Goal: Information Seeking & Learning: Learn about a topic

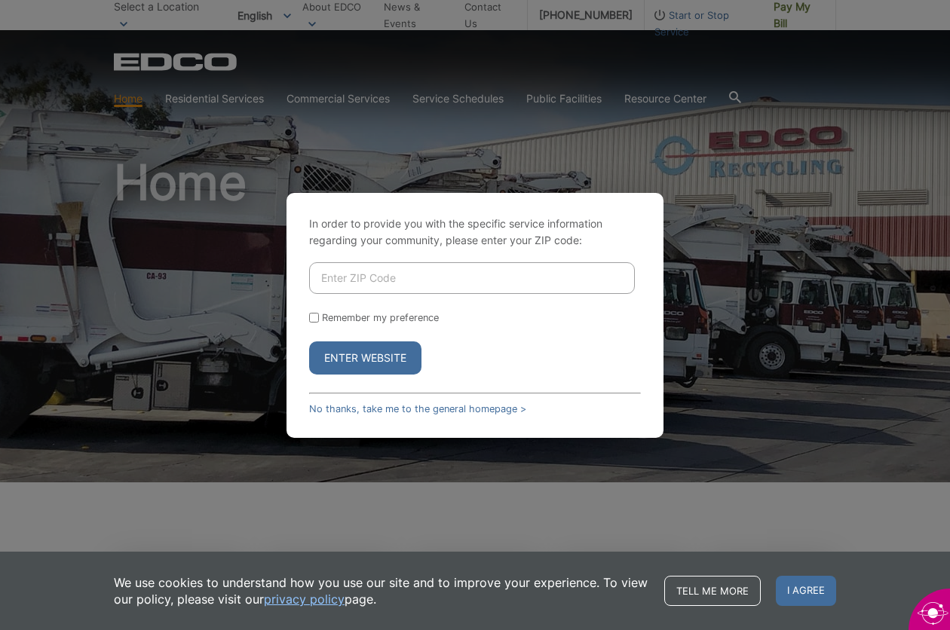
click at [340, 278] on input "Enter ZIP Code" at bounding box center [472, 278] width 326 height 32
type input "92040"
click at [309, 341] on button "Enter Website" at bounding box center [365, 357] width 112 height 33
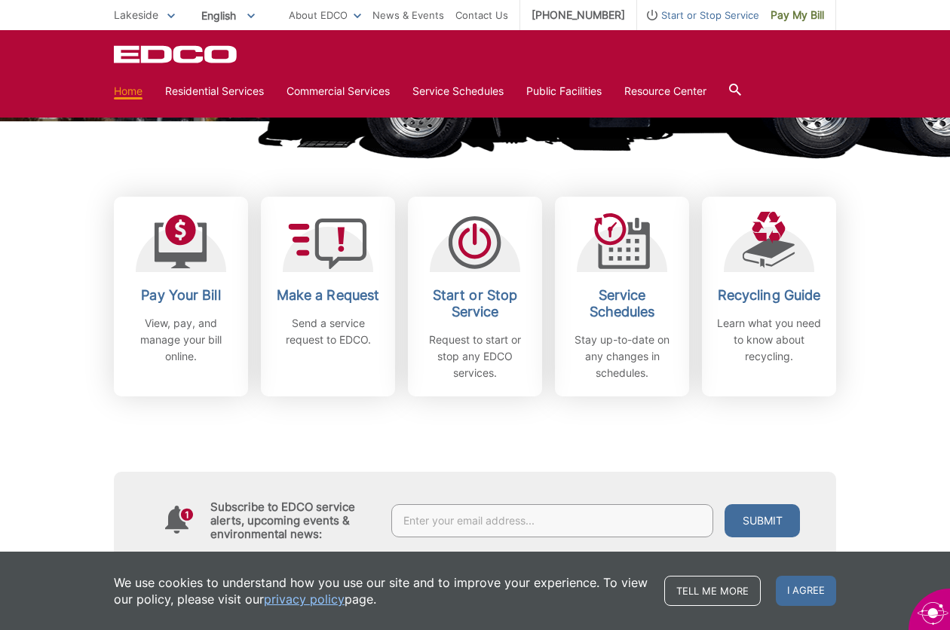
scroll to position [362, 0]
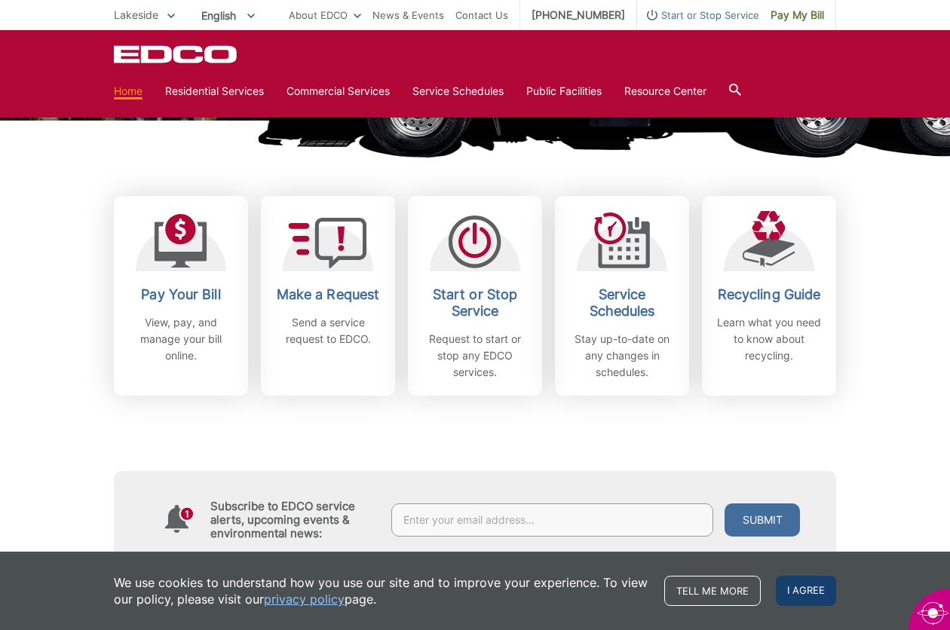
click at [800, 589] on span "I agree" at bounding box center [806, 591] width 60 height 30
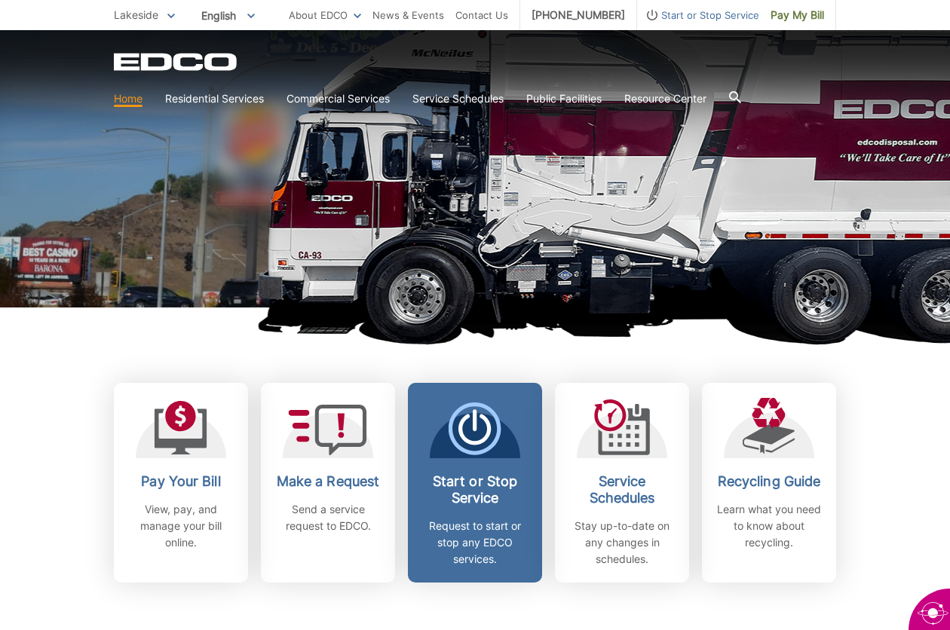
scroll to position [164, 0]
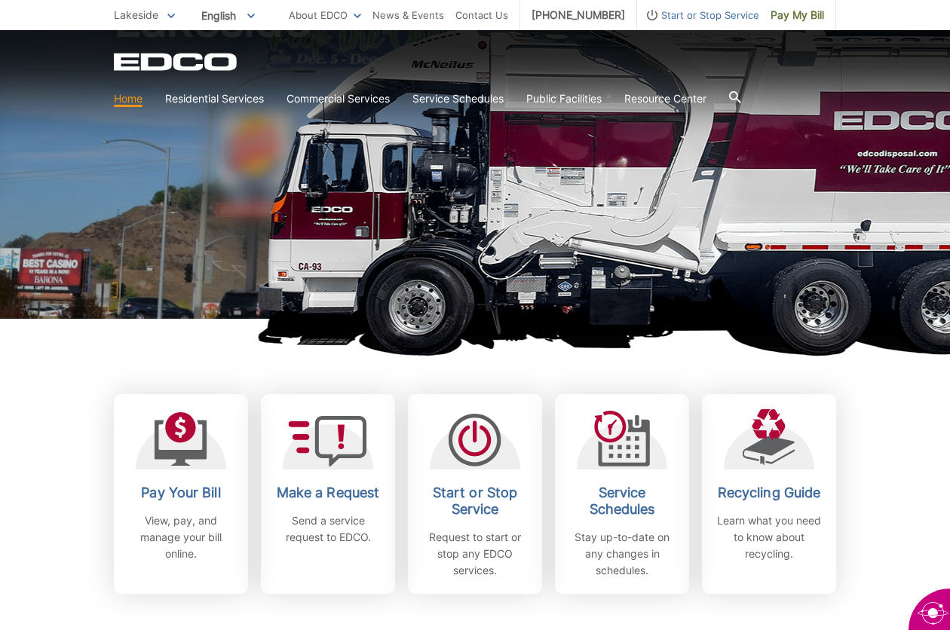
click at [741, 94] on icon at bounding box center [735, 97] width 12 height 12
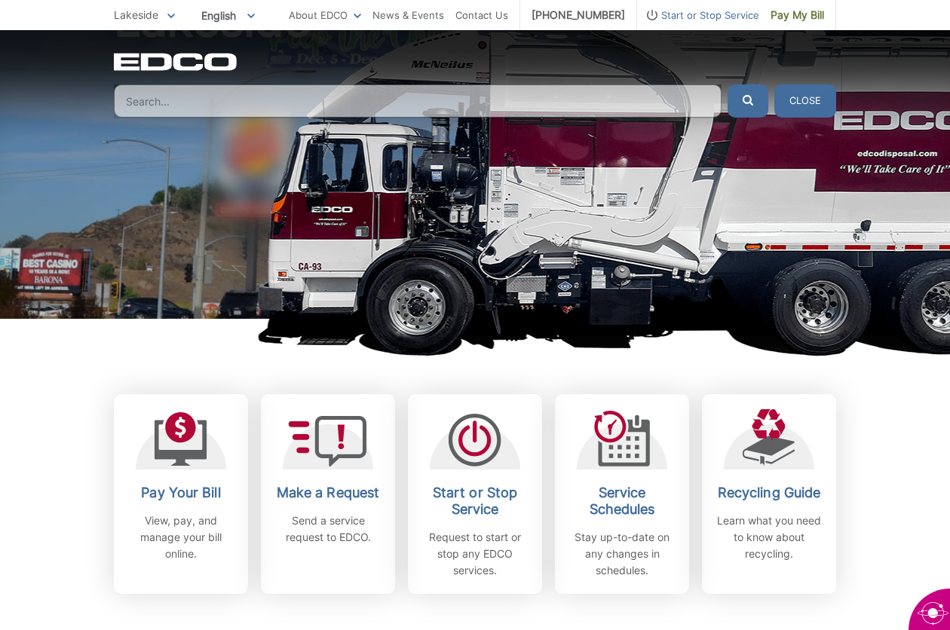
click at [264, 103] on input "Search" at bounding box center [418, 100] width 608 height 33
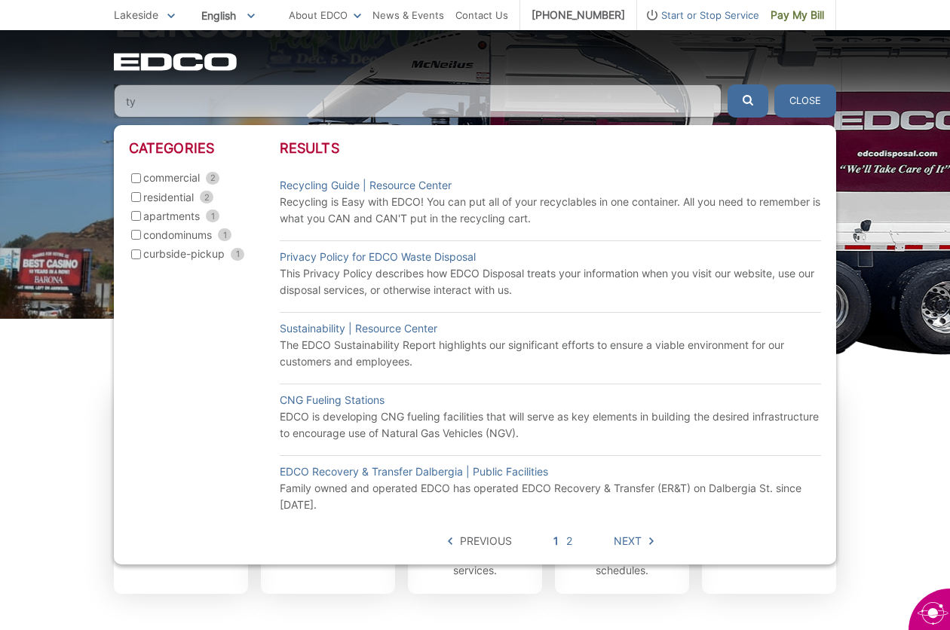
type input "t"
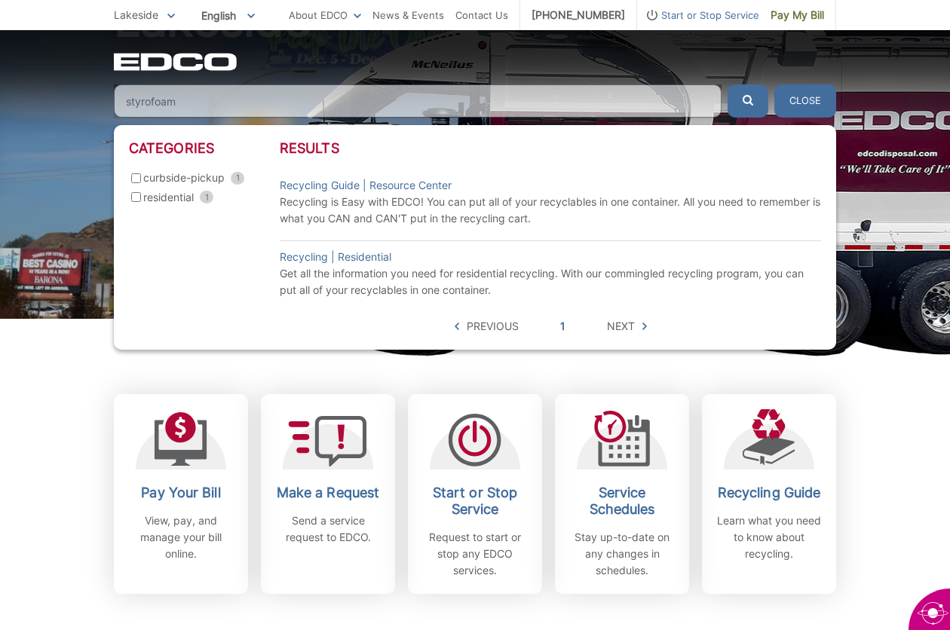
type input "styrofoam"
click at [727, 84] on button "submit" at bounding box center [747, 100] width 41 height 33
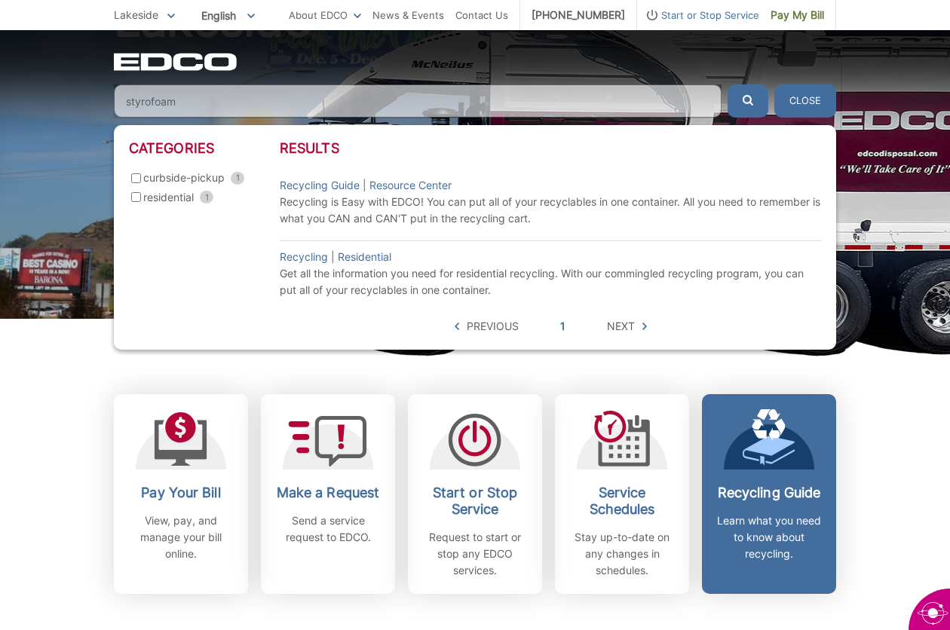
click at [765, 509] on div "Recycling Guide Learn what you need to know about recycling." at bounding box center [769, 524] width 112 height 78
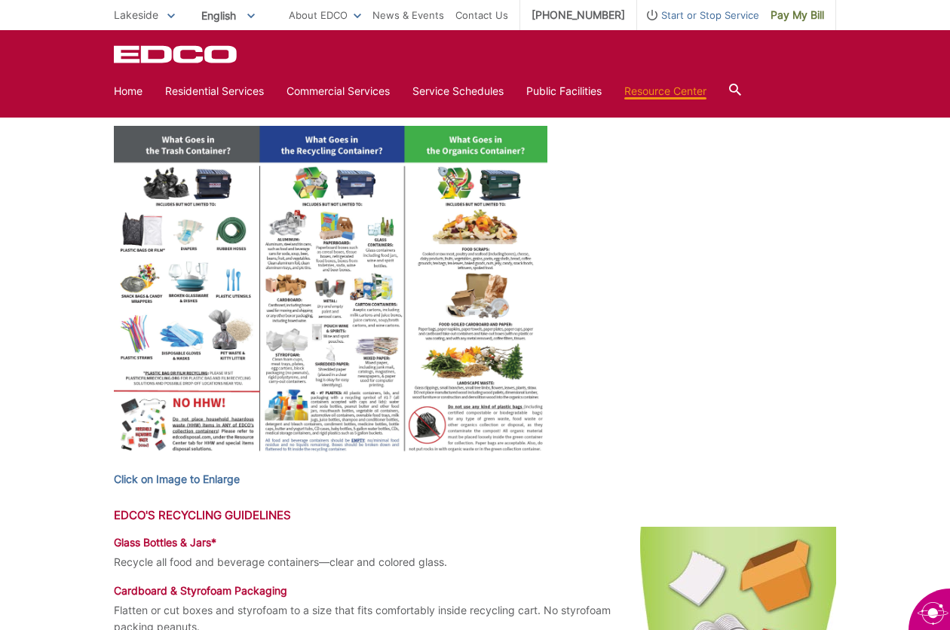
scroll to position [614, 0]
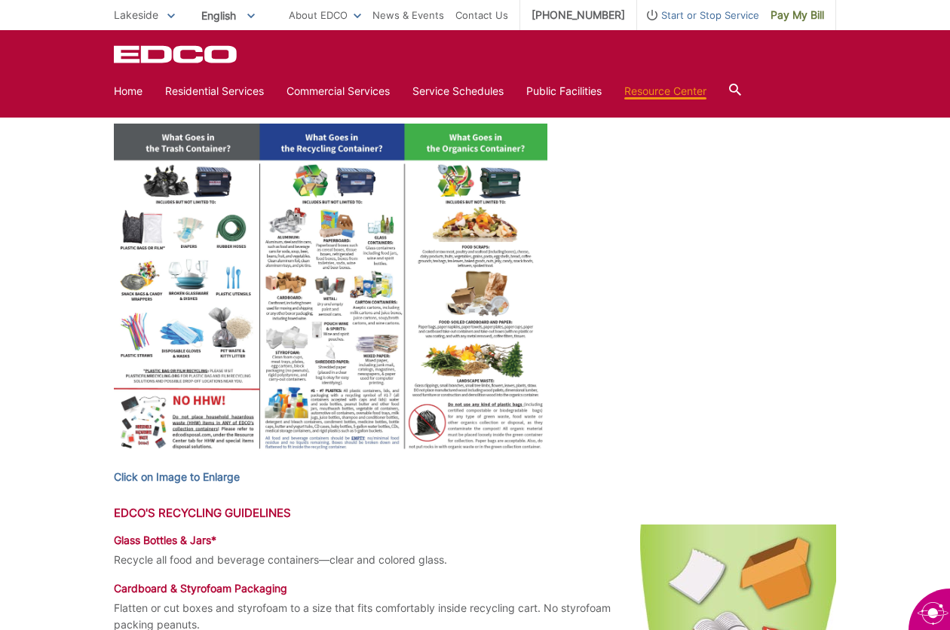
click at [225, 305] on img at bounding box center [330, 291] width 433 height 335
